Goal: Information Seeking & Learning: Learn about a topic

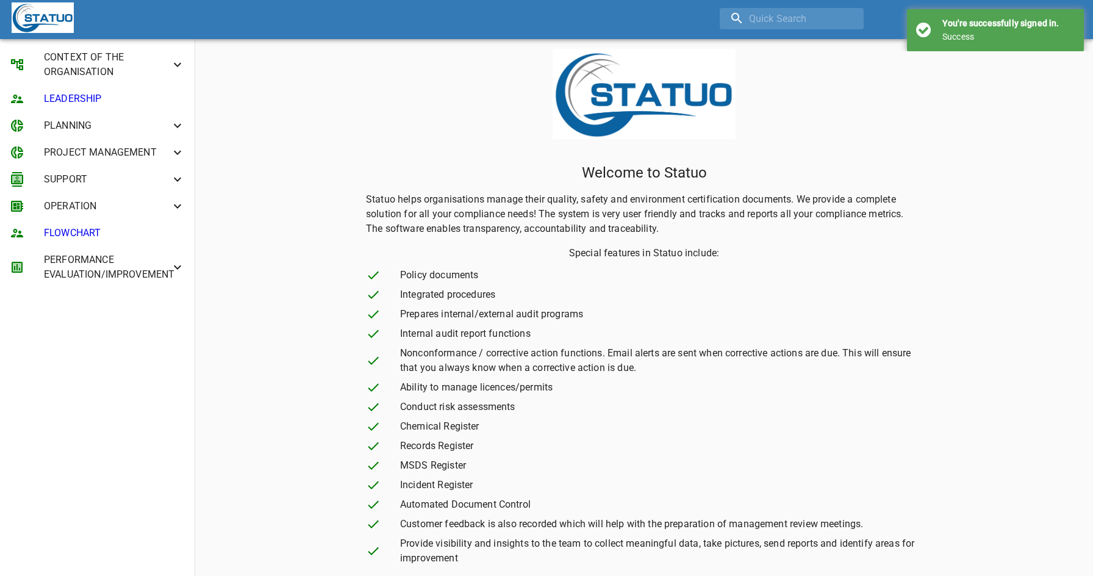
click at [1050, 15] on div "You're successfully signed in. Success" at bounding box center [995, 30] width 177 height 42
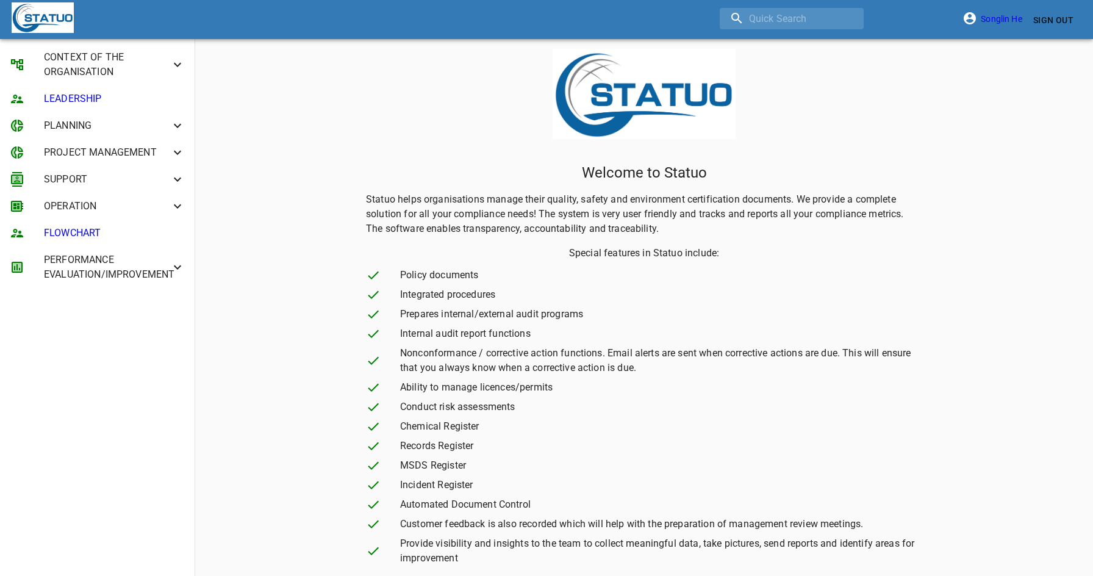
click at [108, 68] on span "CONTEXT OF THE ORGANISATION" at bounding box center [107, 64] width 126 height 29
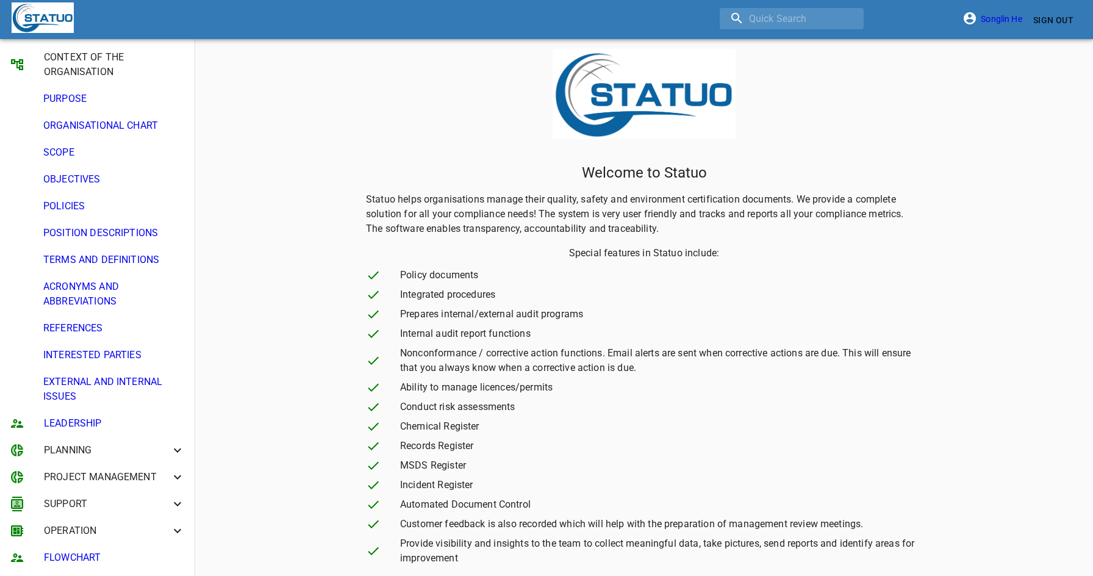
click at [107, 105] on span "PURPOSE" at bounding box center [113, 98] width 141 height 15
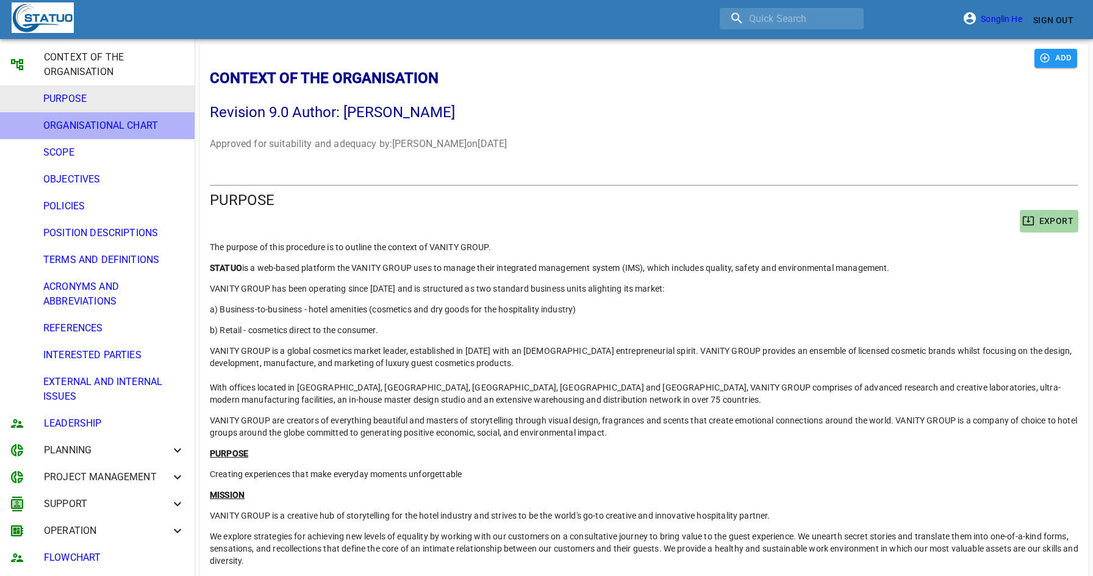
click at [88, 135] on li "ORGANISATIONAL CHART" at bounding box center [97, 125] width 195 height 27
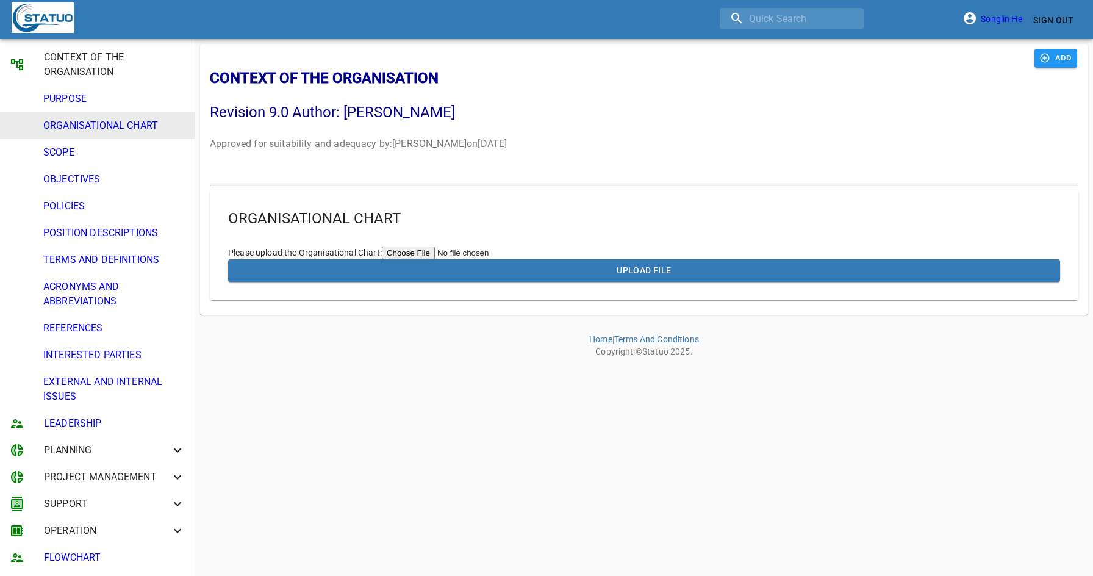
click at [88, 145] on span "SCOPE" at bounding box center [113, 152] width 141 height 15
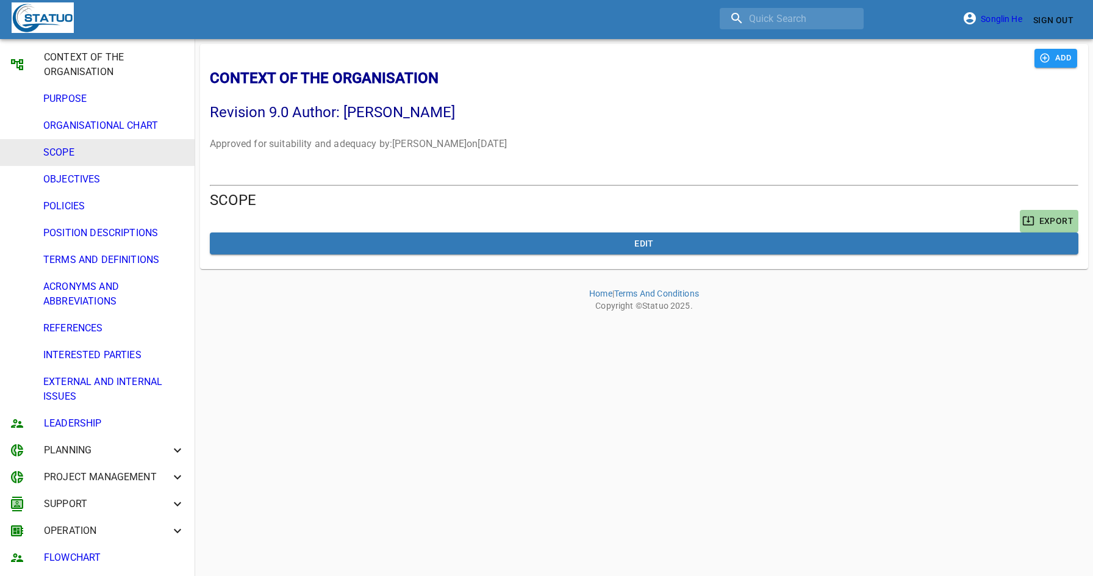
click at [1054, 18] on span "Sign Out" at bounding box center [1053, 20] width 40 height 15
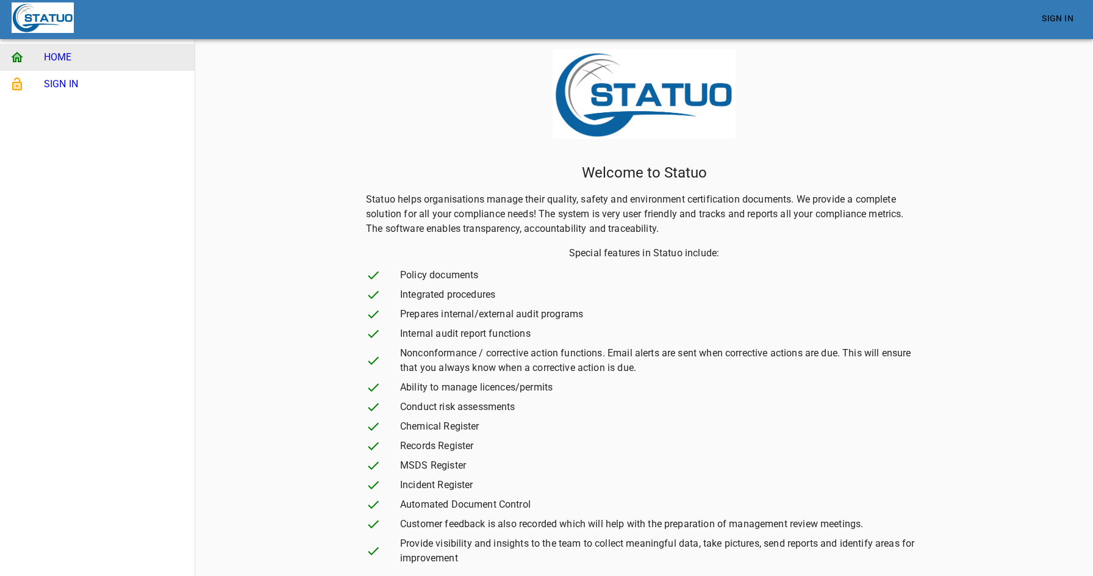
click at [1070, 11] on span "Sign In" at bounding box center [1058, 18] width 32 height 15
click at [49, 85] on span "SIGN IN" at bounding box center [114, 84] width 141 height 15
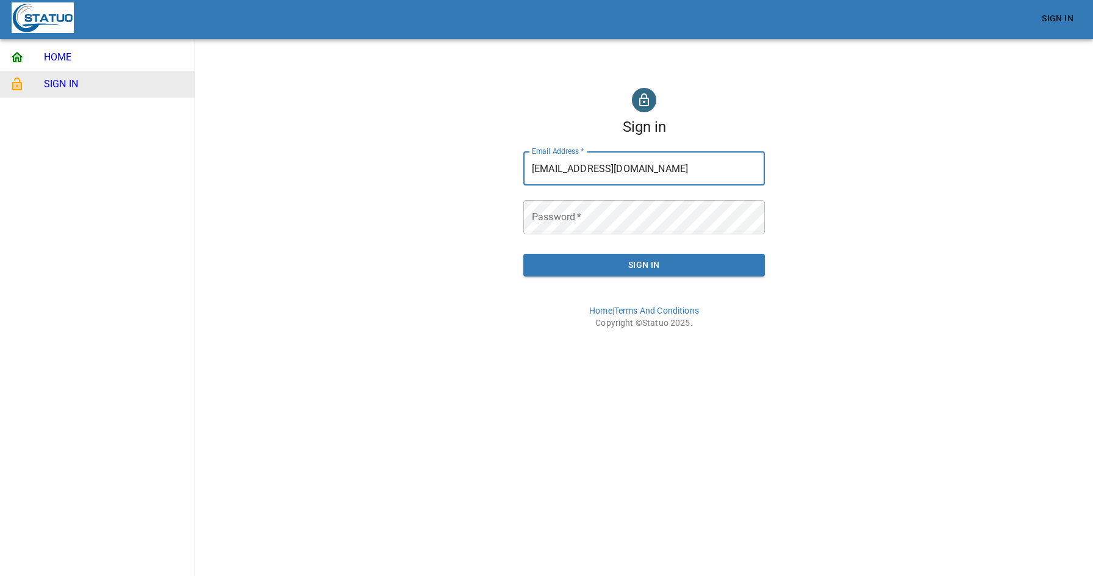
type input "[EMAIL_ADDRESS][DOMAIN_NAME]"
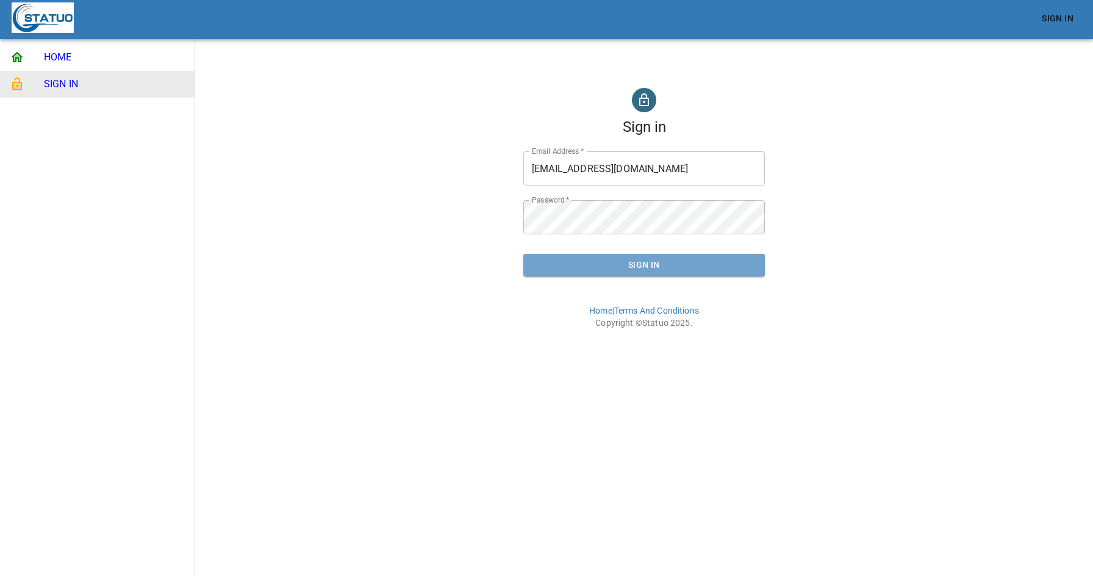
click at [604, 267] on span "Sign In" at bounding box center [644, 264] width 222 height 15
